Goal: Navigation & Orientation: Find specific page/section

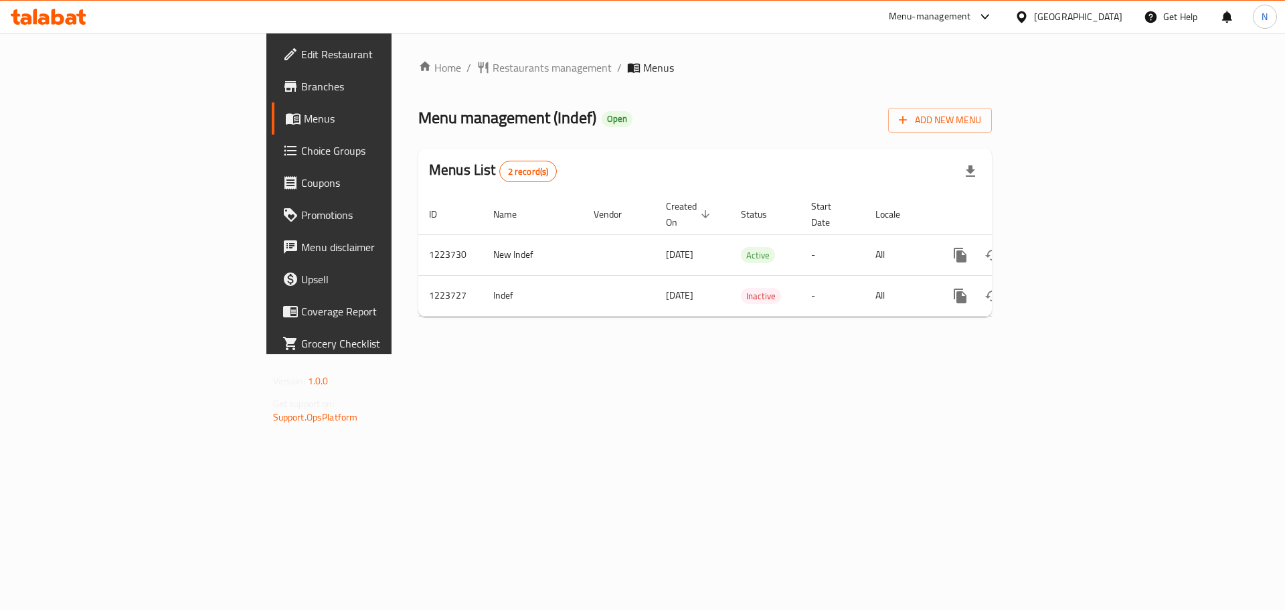
click at [1034, 17] on div at bounding box center [1023, 16] width 19 height 15
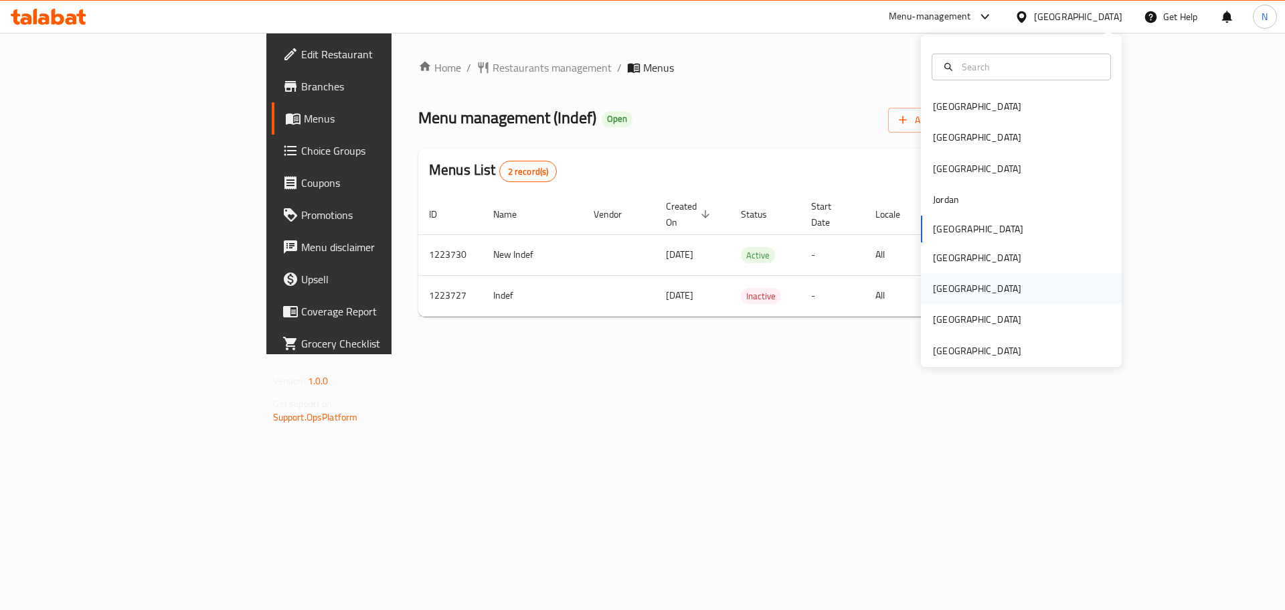
click at [935, 296] on div "Qatar" at bounding box center [977, 288] width 88 height 15
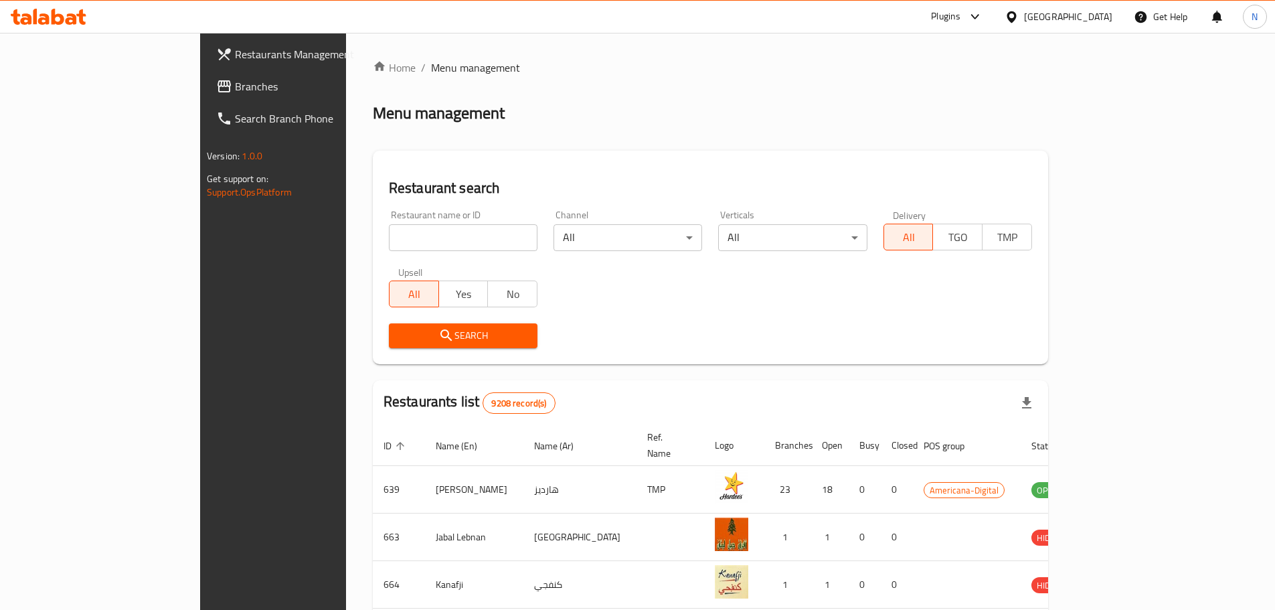
click at [235, 92] on span "Branches" at bounding box center [318, 86] width 167 height 16
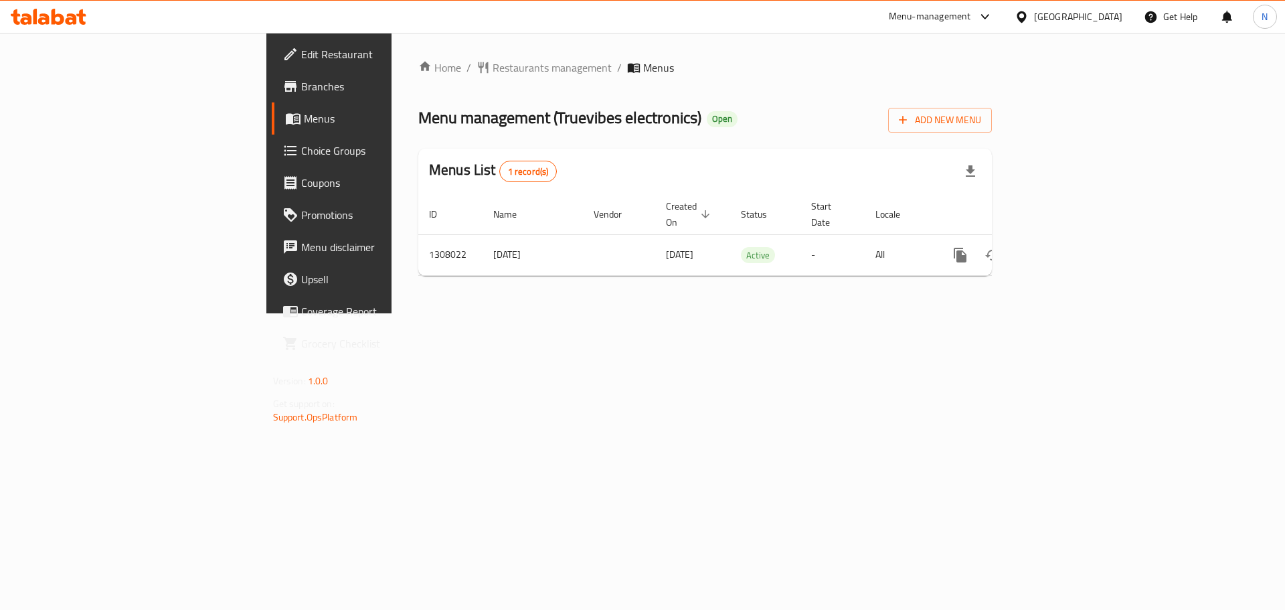
click at [1109, 18] on div "Qatar" at bounding box center [1078, 16] width 88 height 15
click at [627, 58] on div "Home / Restaurants management / Menus Menu management ( Truevibes electronics )…" at bounding box center [704, 173] width 627 height 280
click at [492, 68] on span "Restaurants management" at bounding box center [551, 68] width 119 height 16
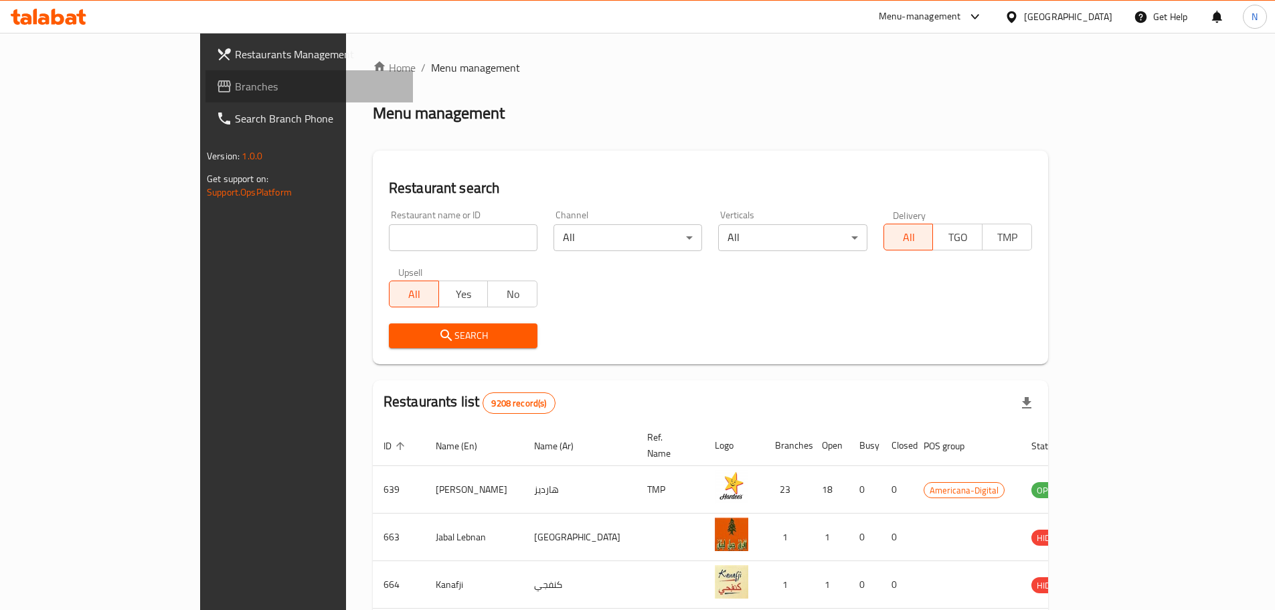
click at [235, 84] on span "Branches" at bounding box center [318, 86] width 167 height 16
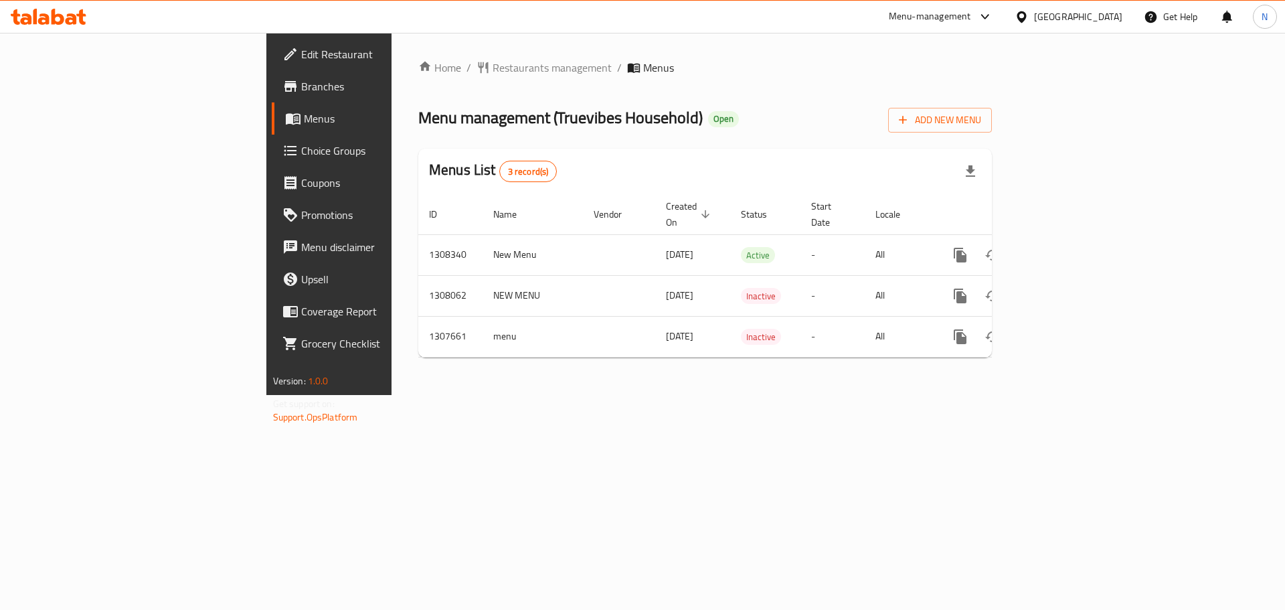
click at [1114, 20] on div "[GEOGRAPHIC_DATA]" at bounding box center [1078, 16] width 88 height 15
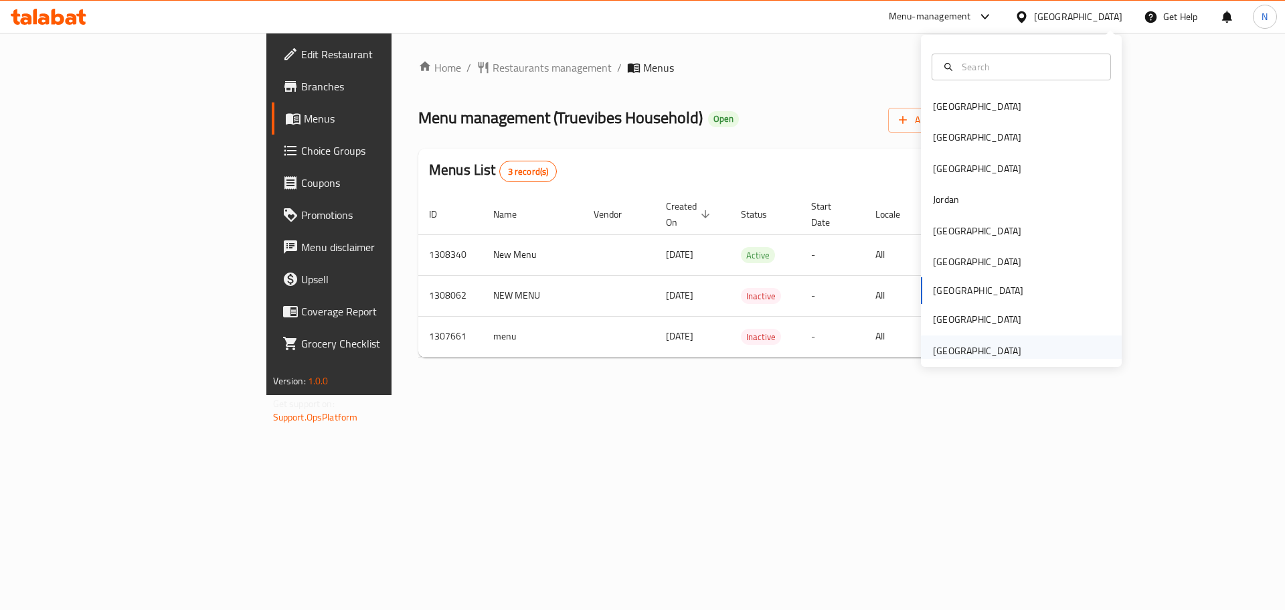
click at [933, 349] on div "[GEOGRAPHIC_DATA]" at bounding box center [977, 350] width 88 height 15
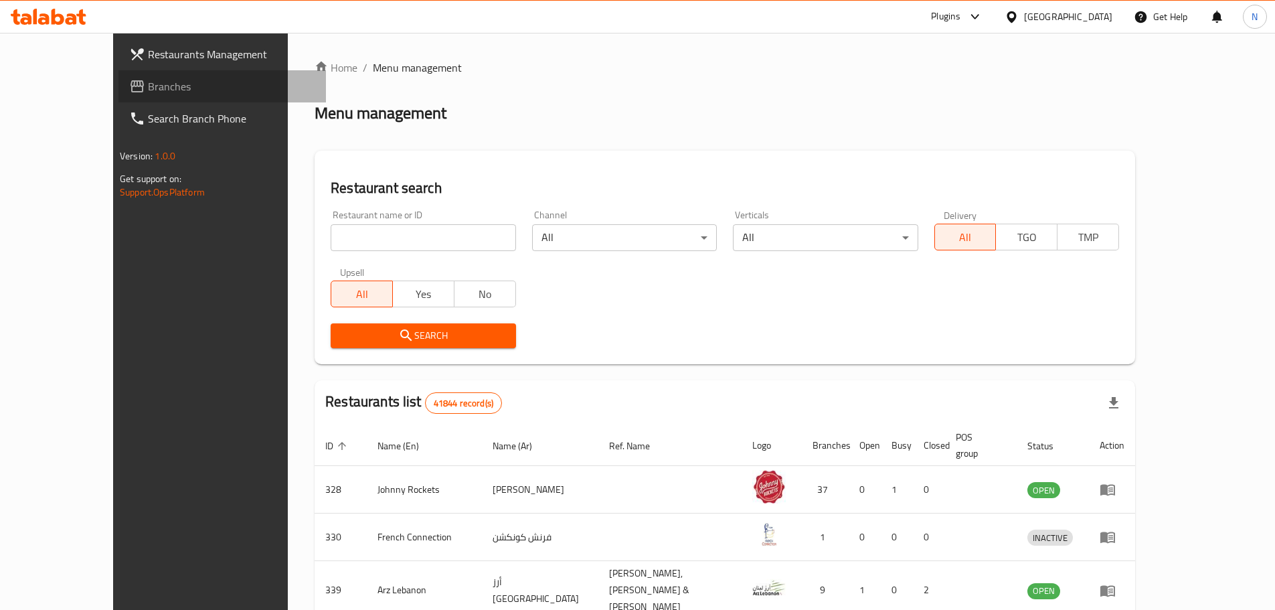
click at [148, 80] on span "Branches" at bounding box center [231, 86] width 167 height 16
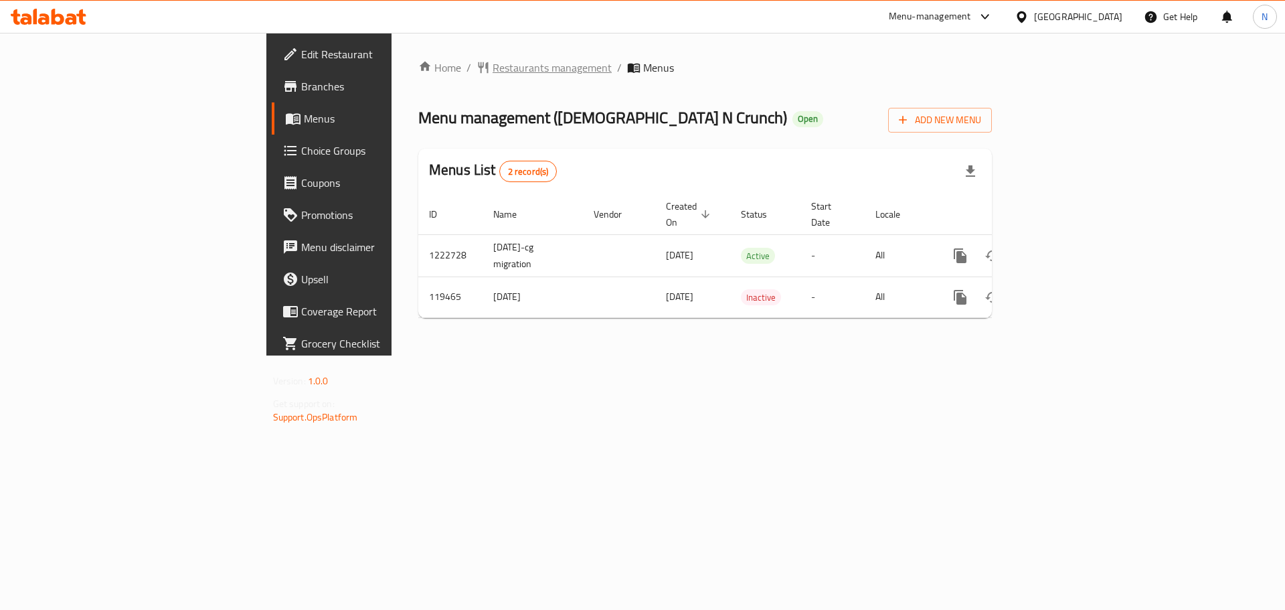
click at [492, 72] on span "Restaurants management" at bounding box center [551, 68] width 119 height 16
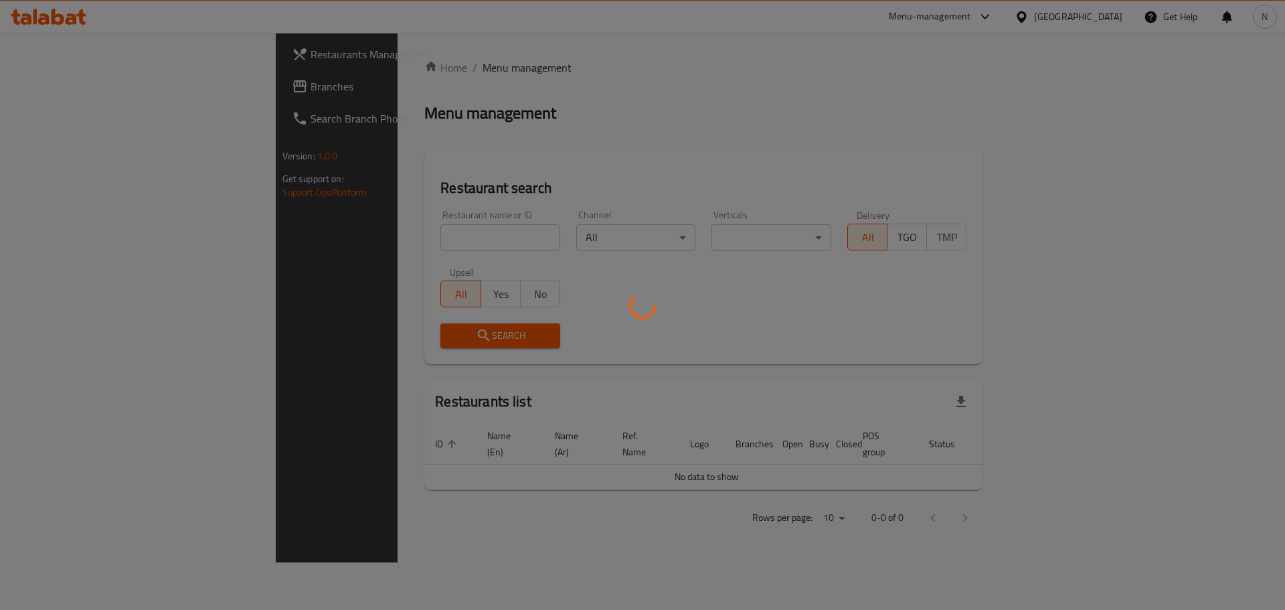
click at [53, 92] on div at bounding box center [642, 305] width 1285 height 610
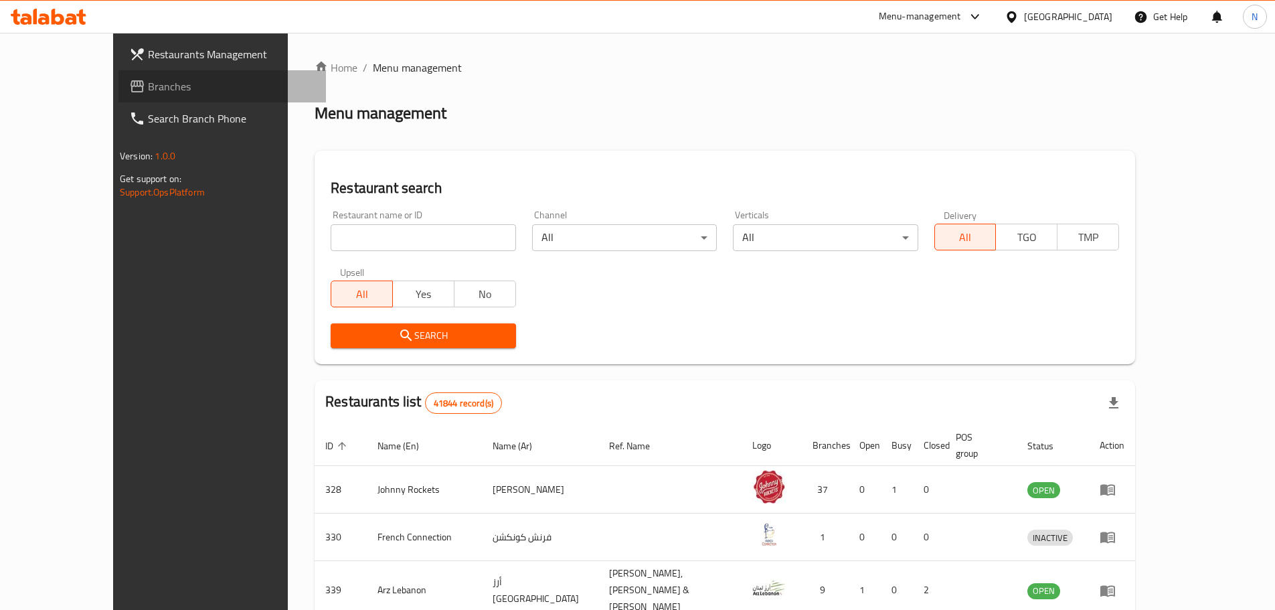
click at [148, 92] on span "Branches" at bounding box center [231, 86] width 167 height 16
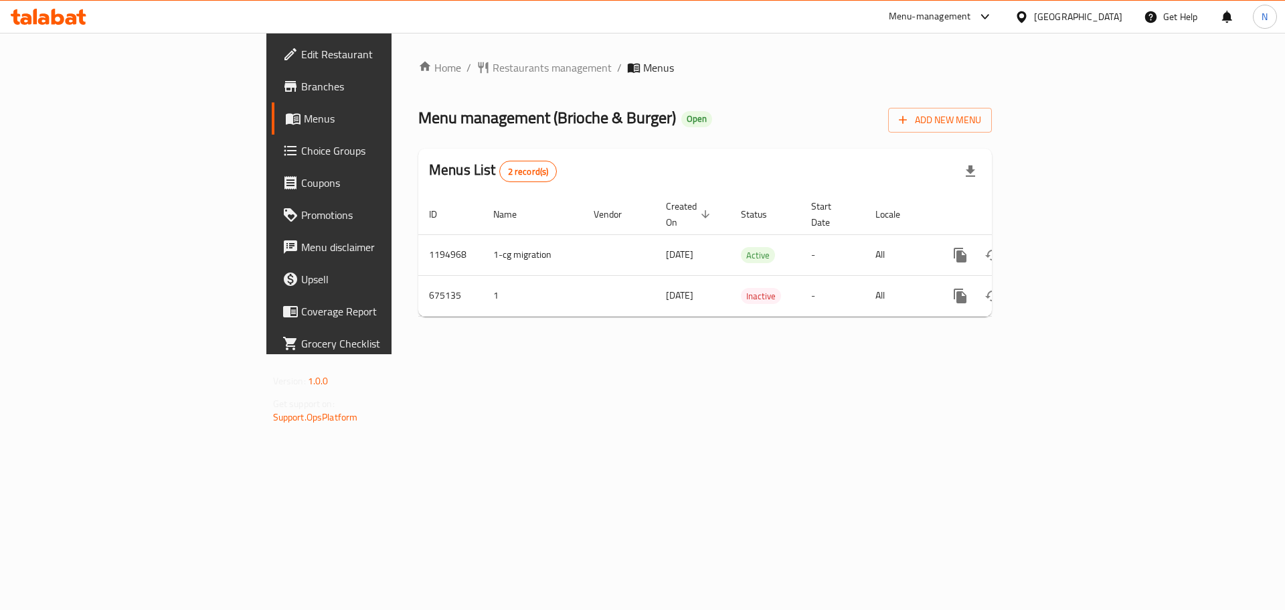
click at [1071, 9] on div "United Arab Emirates" at bounding box center [1078, 16] width 88 height 15
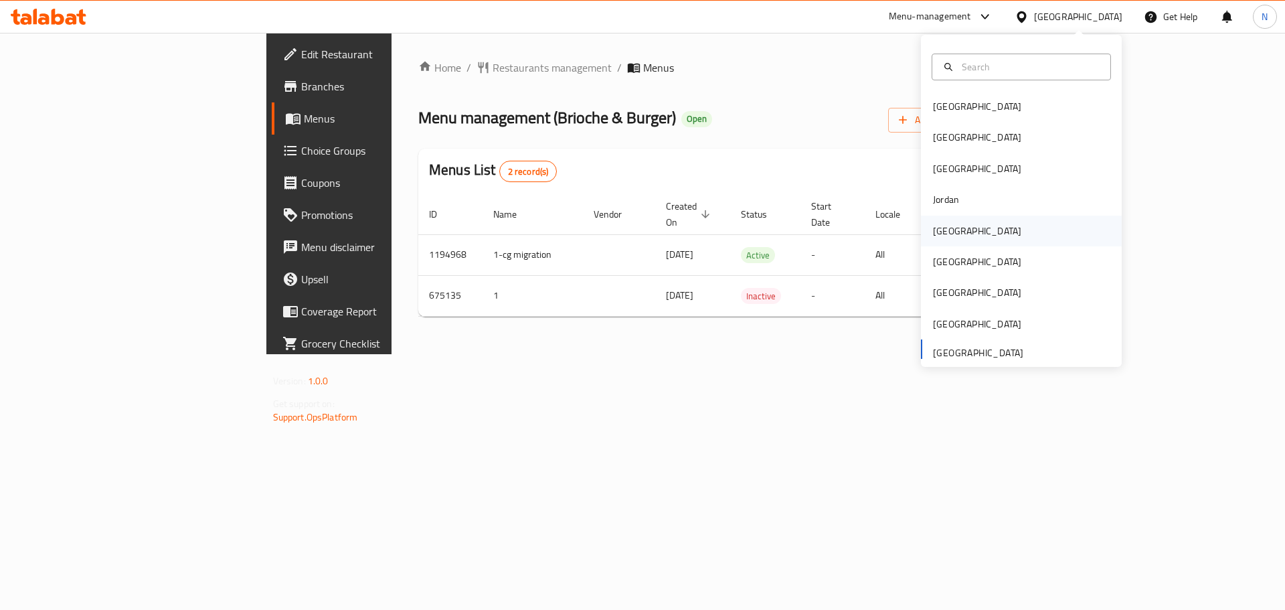
click at [935, 229] on div "[GEOGRAPHIC_DATA]" at bounding box center [977, 230] width 88 height 15
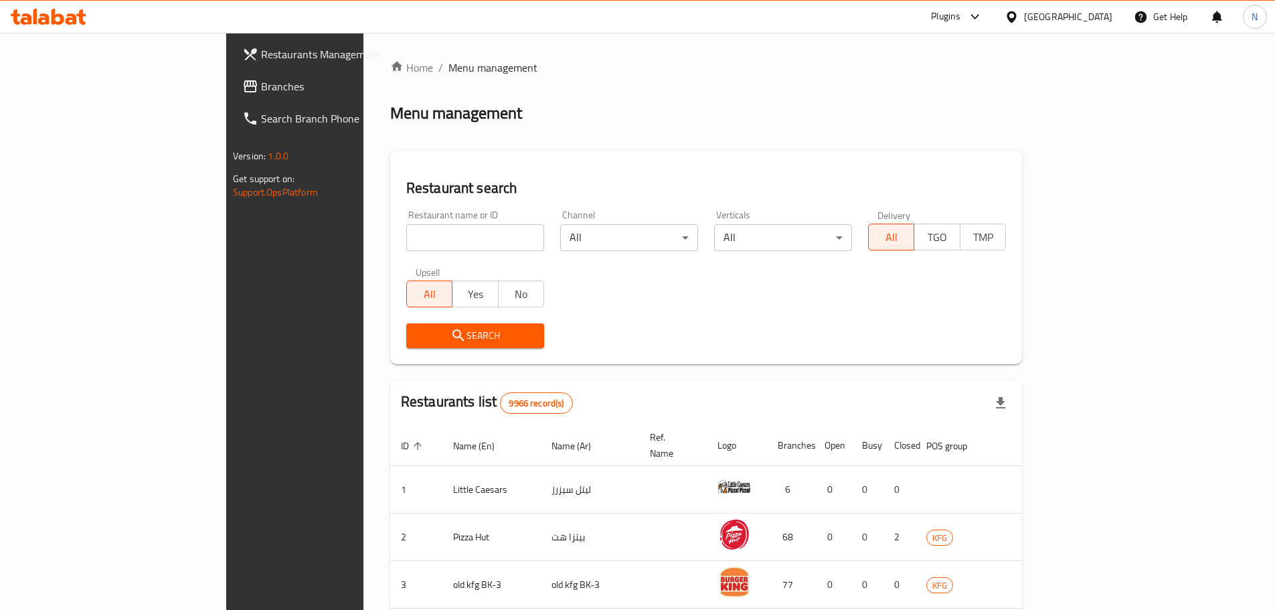
click at [261, 84] on span "Branches" at bounding box center [344, 86] width 167 height 16
